Goal: Task Accomplishment & Management: Use online tool/utility

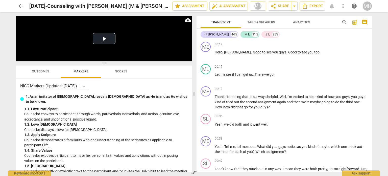
click at [19, 6] on span "arrow_back" at bounding box center [21, 6] width 6 height 6
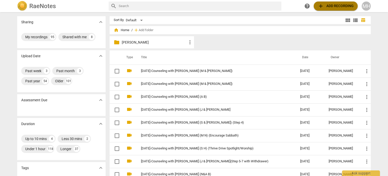
click at [338, 7] on span "add Add recording" at bounding box center [336, 6] width 36 height 6
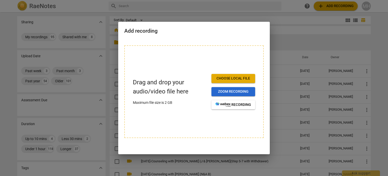
click at [245, 92] on span "Zoom recording" at bounding box center [234, 91] width 36 height 5
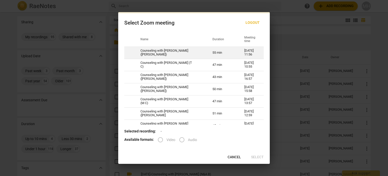
click at [193, 52] on td "Counseling with [PERSON_NAME] ([PERSON_NAME])" at bounding box center [170, 53] width 72 height 12
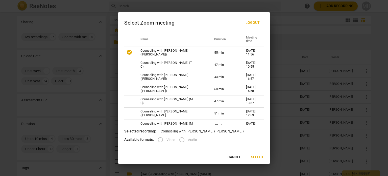
click at [161, 141] on label "Video" at bounding box center [164, 139] width 21 height 12
click at [160, 140] on label "Video" at bounding box center [164, 139] width 21 height 12
click at [217, 131] on p "Selected recording: Counseling with Megan Hughes (J E)" at bounding box center [194, 130] width 140 height 5
click at [218, 131] on p "Selected recording: Counseling with Megan Hughes (J E)" at bounding box center [194, 130] width 140 height 5
click at [196, 132] on p "Selected recording: Counseling with Megan Hughes (J E)" at bounding box center [194, 130] width 140 height 5
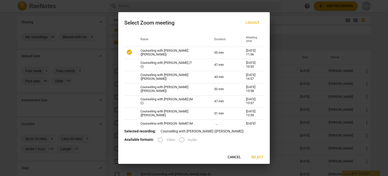
click at [242, 158] on button "Cancel" at bounding box center [234, 156] width 21 height 9
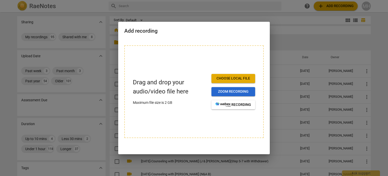
click at [216, 92] on span "Zoom recording" at bounding box center [234, 91] width 36 height 5
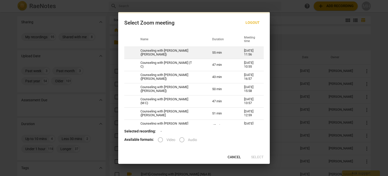
click at [171, 55] on td "Counseling with Megan Hughes (J E)" at bounding box center [170, 53] width 72 height 12
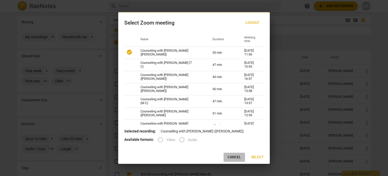
click at [235, 158] on span "Cancel" at bounding box center [234, 156] width 13 height 5
